Goal: Register for event/course

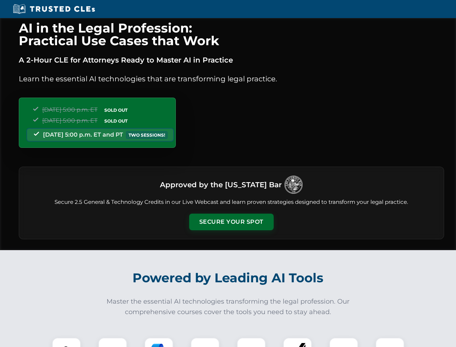
click at [231, 222] on button "Secure Your Spot" at bounding box center [231, 221] width 85 height 17
click at [66, 342] on img at bounding box center [66, 351] width 21 height 21
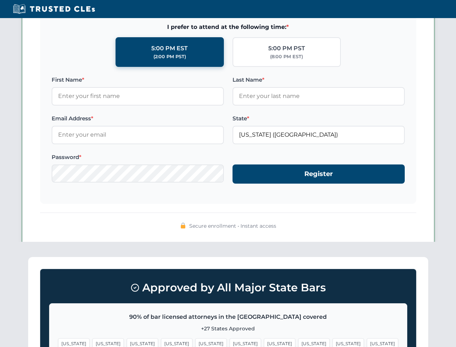
click at [264, 342] on span "[US_STATE]" at bounding box center [279, 343] width 31 height 10
click at [333, 342] on span "[US_STATE]" at bounding box center [348, 343] width 31 height 10
